Goal: Information Seeking & Learning: Learn about a topic

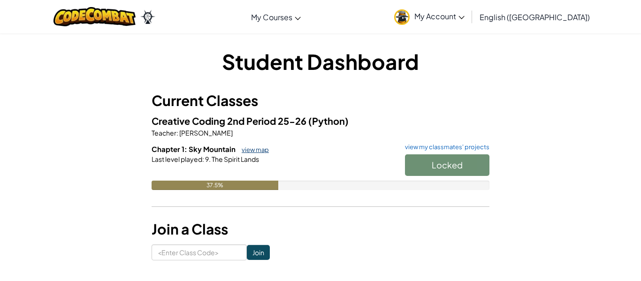
click at [258, 149] on link "view map" at bounding box center [253, 150] width 32 height 8
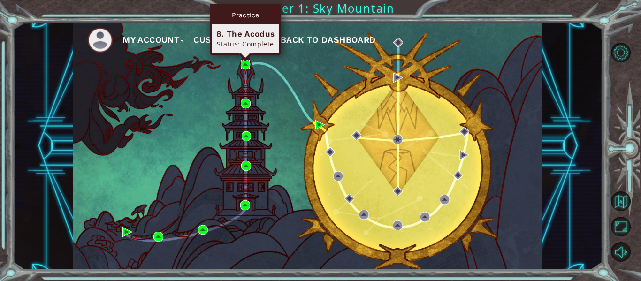
click at [245, 66] on img at bounding box center [246, 65] width 10 height 10
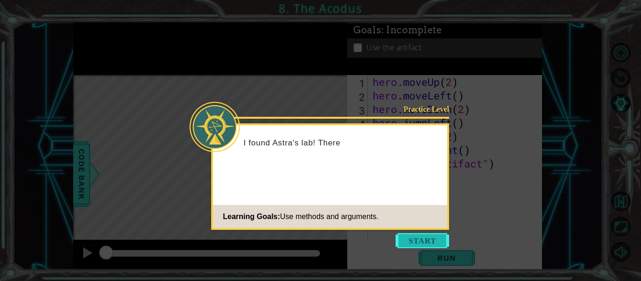
click at [415, 237] on button "Start" at bounding box center [423, 240] width 54 height 15
